Goal: Task Accomplishment & Management: Manage account settings

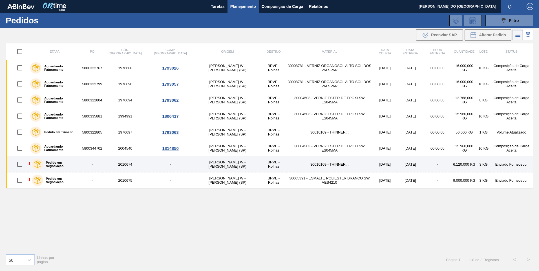
click at [286, 166] on td "30010109 - THINNER;;;" at bounding box center [329, 165] width 87 height 16
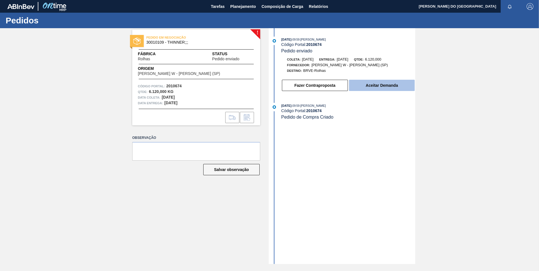
click at [369, 83] on button "Aceitar Demanda" at bounding box center [382, 85] width 66 height 11
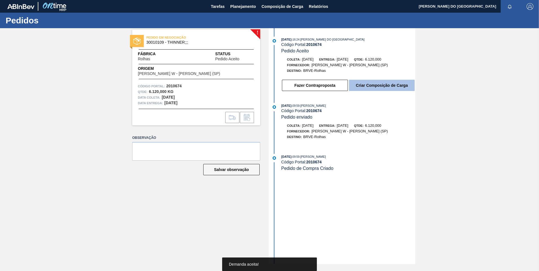
click at [373, 85] on button "Criar Composição de Carga" at bounding box center [382, 85] width 66 height 11
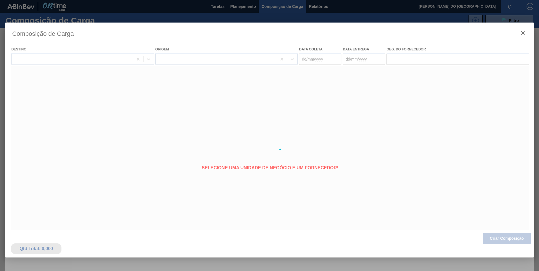
type coleta "[DATE]"
type entrega "[DATE]"
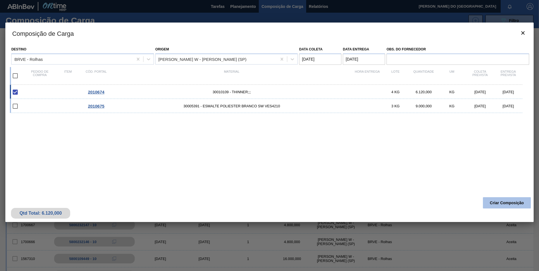
click at [525, 204] on button "Criar Composição" at bounding box center [507, 202] width 48 height 11
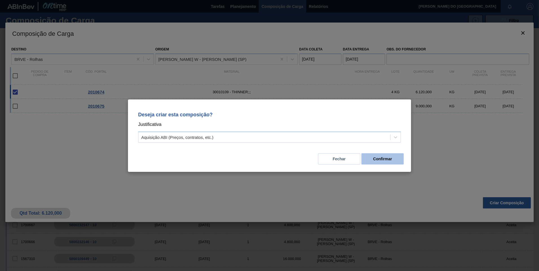
click at [385, 161] on button "Confirmar" at bounding box center [383, 158] width 42 height 11
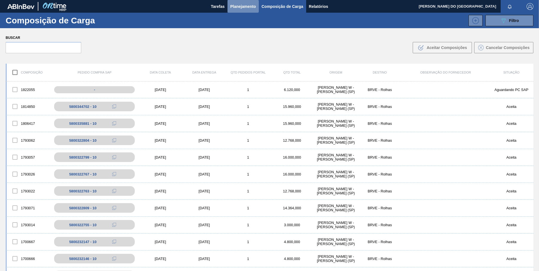
click at [230, 7] on span "Planejamento" at bounding box center [243, 6] width 26 height 7
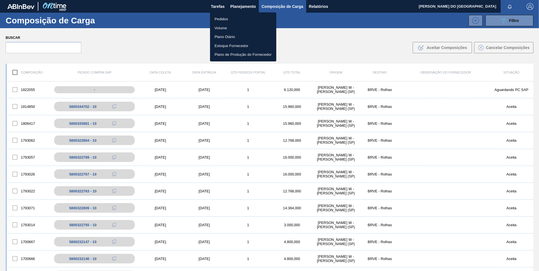
click at [235, 24] on li "Volume" at bounding box center [243, 28] width 66 height 9
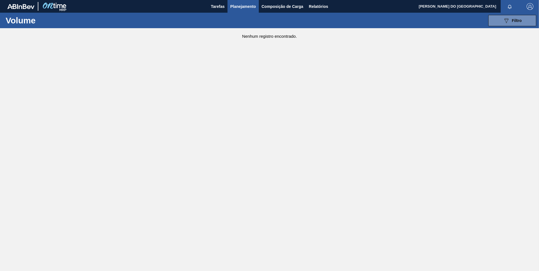
click at [251, 7] on span "Planejamento" at bounding box center [243, 6] width 26 height 7
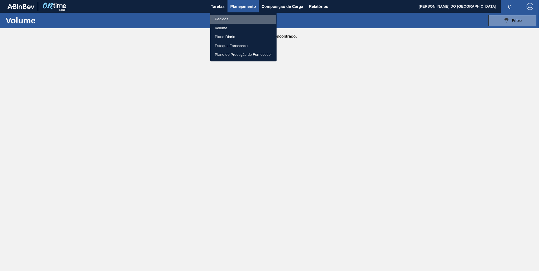
click at [230, 18] on li "Pedidos" at bounding box center [243, 19] width 66 height 9
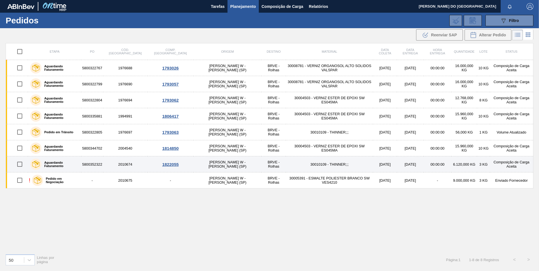
click at [287, 163] on td "30010109 - THINNER;;;" at bounding box center [329, 165] width 87 height 16
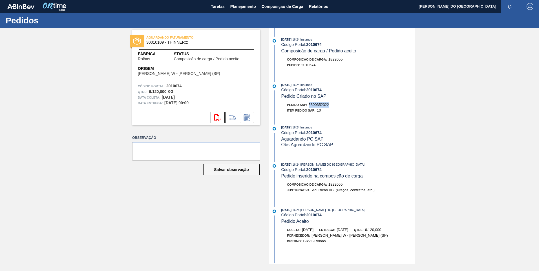
drag, startPoint x: 309, startPoint y: 103, endPoint x: 331, endPoint y: 104, distance: 22.0
click at [331, 104] on div "Pedido SAP: 5800352322" at bounding box center [348, 105] width 134 height 6
copy span "5800352322"
click at [239, 8] on span "Planejamento" at bounding box center [243, 6] width 26 height 7
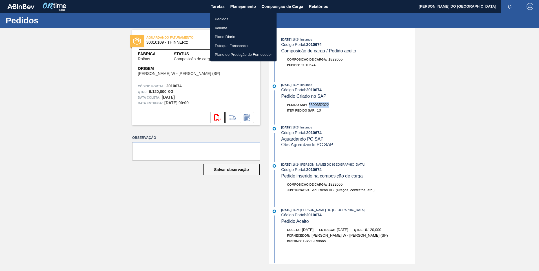
click at [233, 18] on li "Pedidos" at bounding box center [243, 19] width 66 height 9
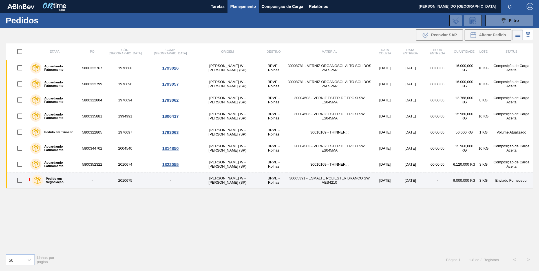
click at [286, 182] on td "30005391 - ESMALTE POLIESTER BRANCO SW VES4210" at bounding box center [329, 181] width 87 height 16
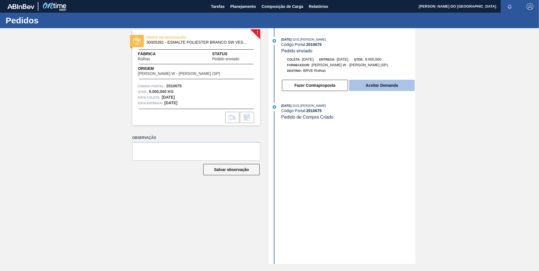
click at [380, 84] on button "Aceitar Demanda" at bounding box center [382, 85] width 66 height 11
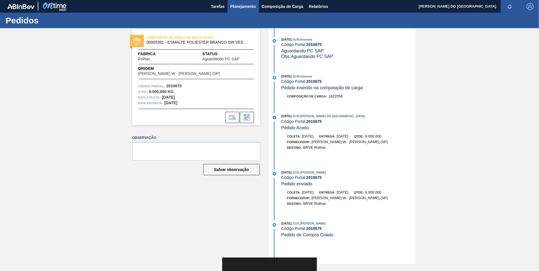
click at [243, 9] on span "Planejamento" at bounding box center [243, 6] width 26 height 7
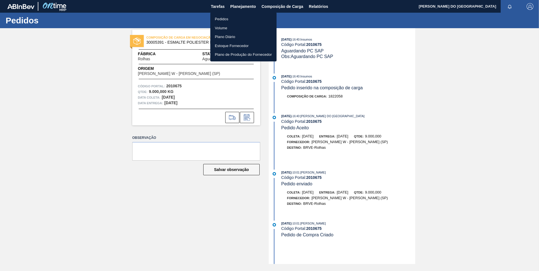
click at [239, 18] on li "Pedidos" at bounding box center [243, 19] width 66 height 9
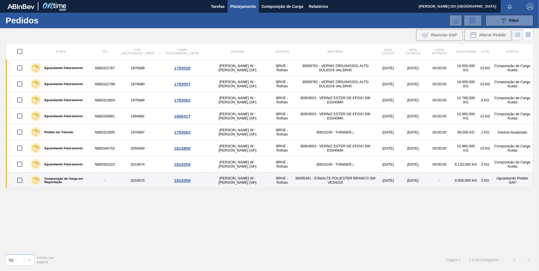
click at [300, 181] on td "30005391 - ESMALTE POLIESTER BRANCO SW VES4210" at bounding box center [335, 181] width 82 height 16
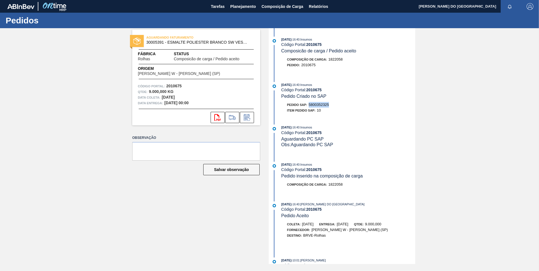
drag, startPoint x: 309, startPoint y: 103, endPoint x: 332, endPoint y: 104, distance: 23.4
click at [332, 104] on div "Pedido SAP: 5800352325" at bounding box center [348, 105] width 134 height 6
copy span "5800352325"
click at [233, 6] on span "Planejamento" at bounding box center [243, 6] width 26 height 7
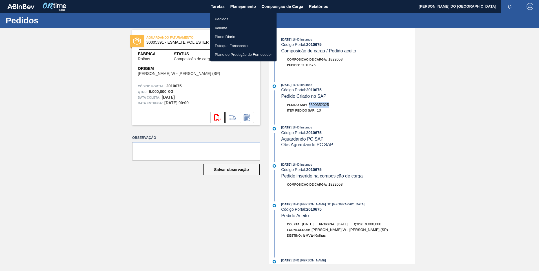
click at [227, 19] on li "Pedidos" at bounding box center [243, 19] width 66 height 9
